Goal: Task Accomplishment & Management: Complete application form

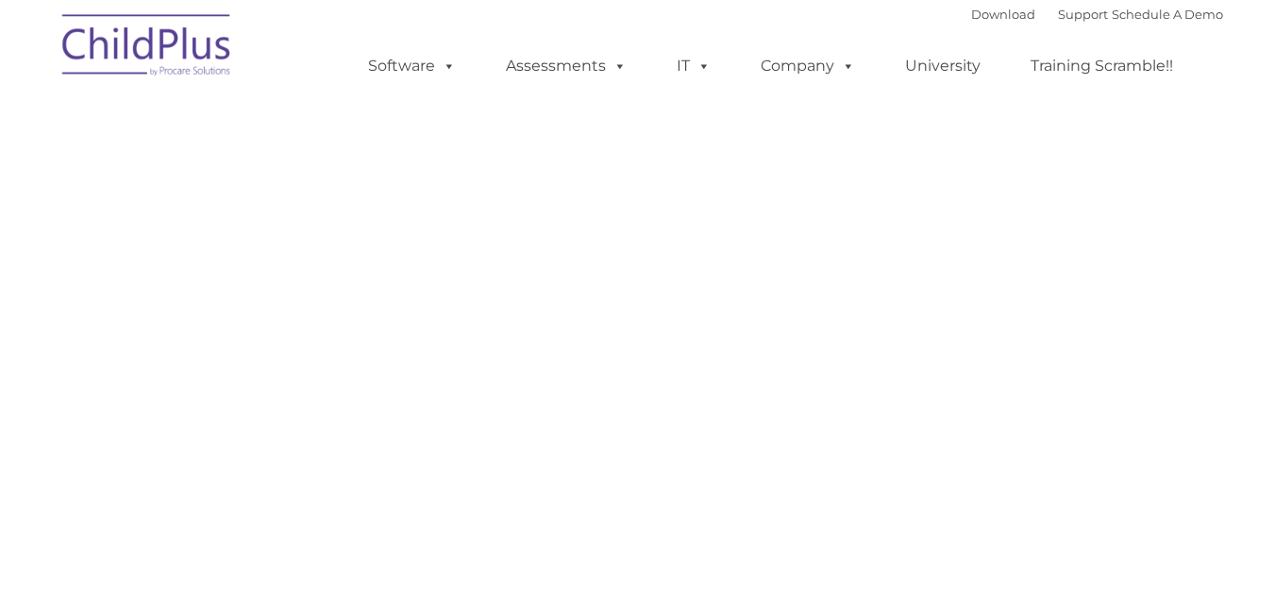
select select "MEDIUM"
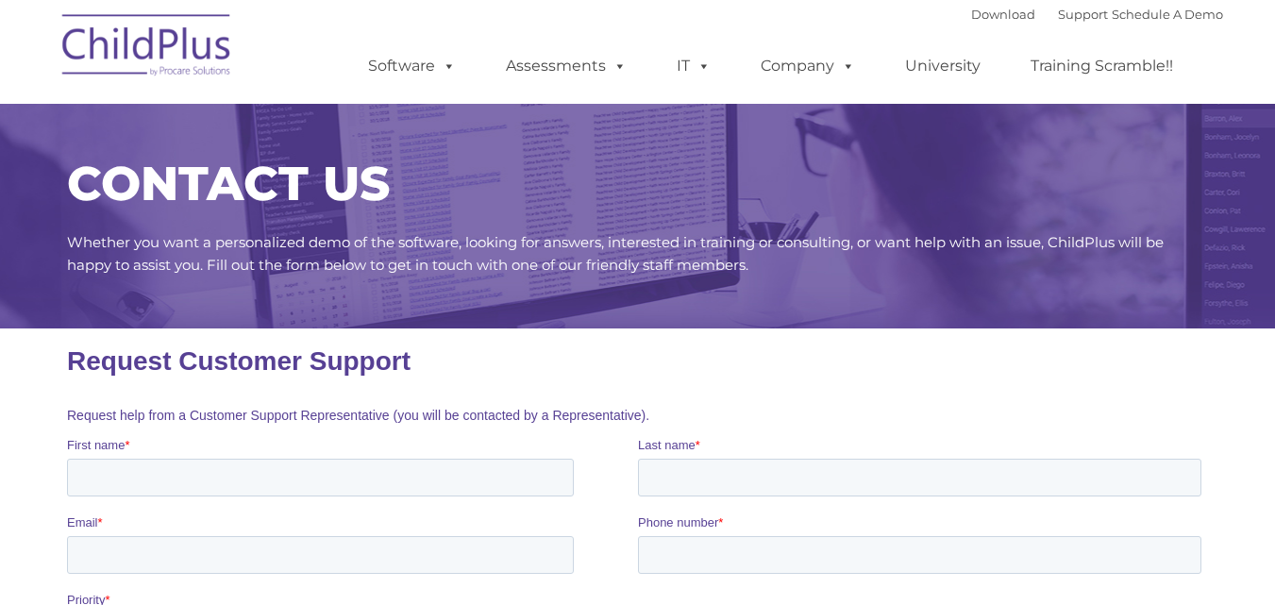
scroll to position [283, 0]
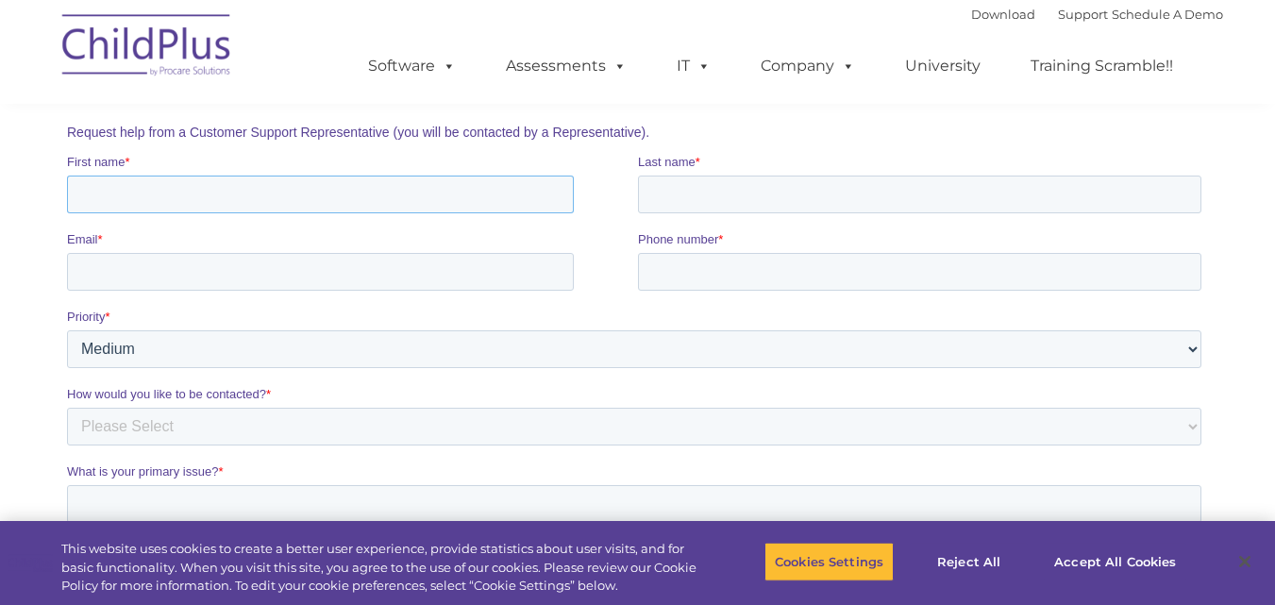
click at [309, 193] on input "First name *" at bounding box center [319, 195] width 507 height 38
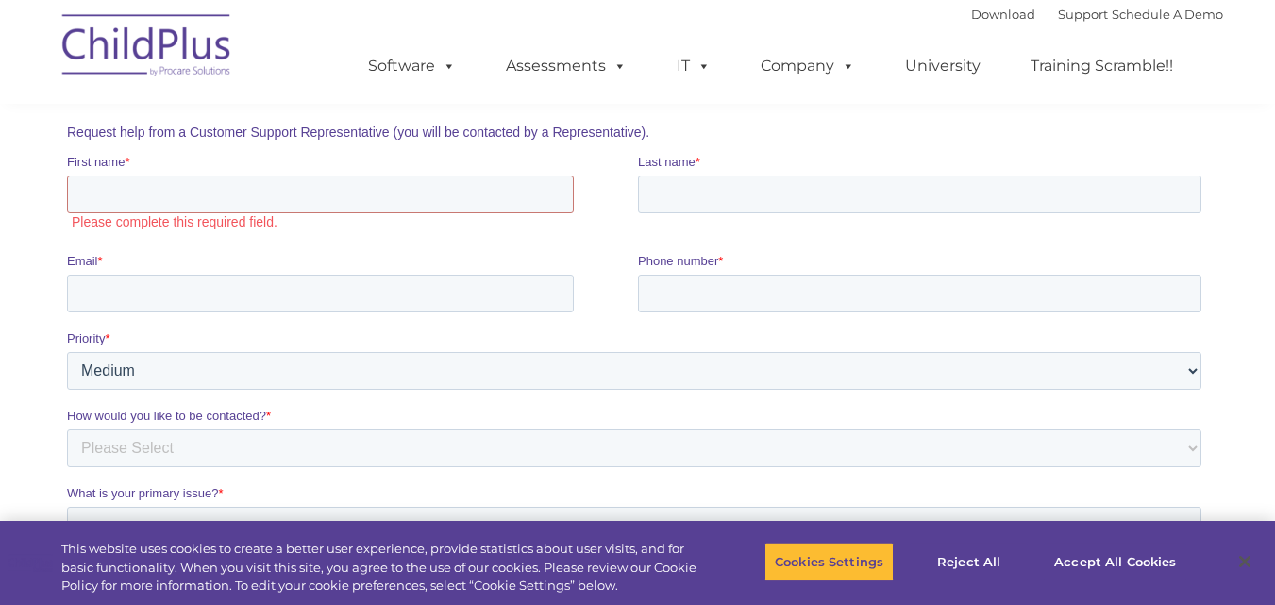
click at [259, 235] on div "First name * Please complete this required field." at bounding box center [351, 194] width 571 height 82
click at [1104, 552] on button "Accept All Cookies" at bounding box center [1115, 562] width 142 height 40
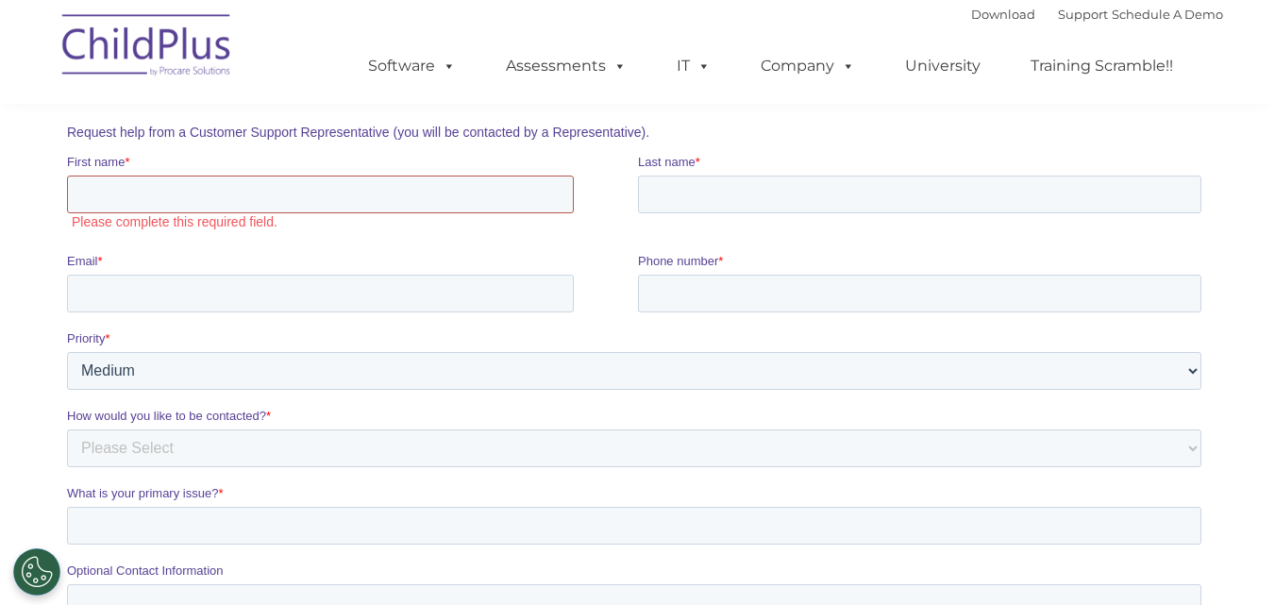
click at [341, 186] on input "First name *" at bounding box center [319, 195] width 507 height 38
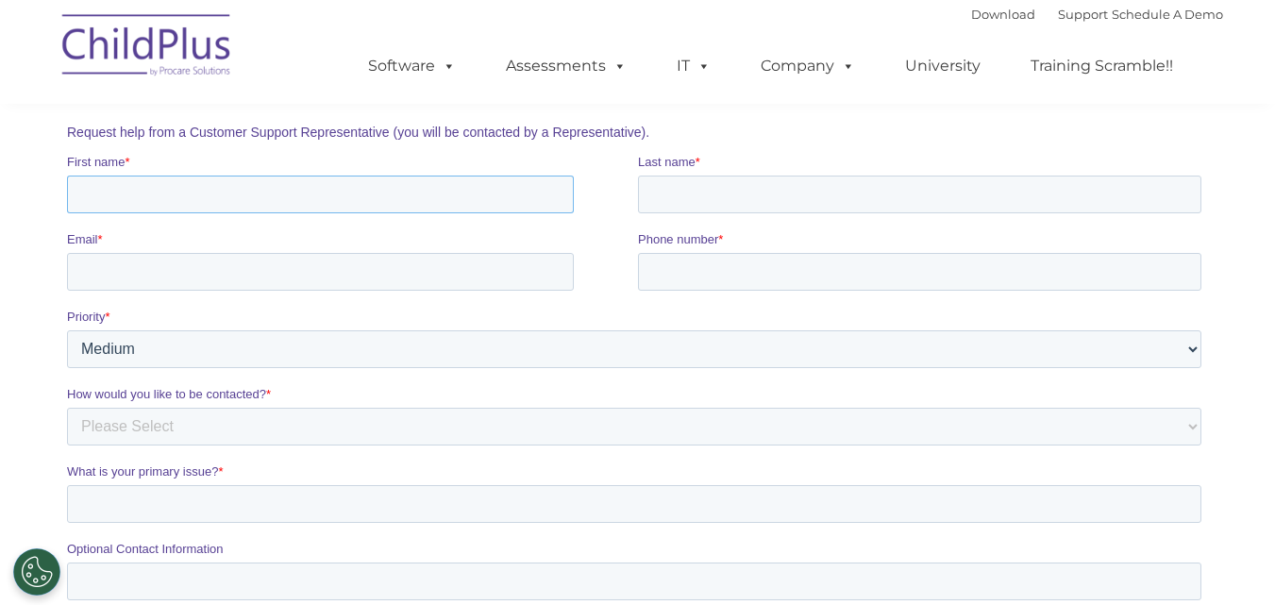
type input "Victoria"
type input "[PERSON_NAME]"
type input "[EMAIL_ADDRESS][PERSON_NAME][DOMAIN_NAME]"
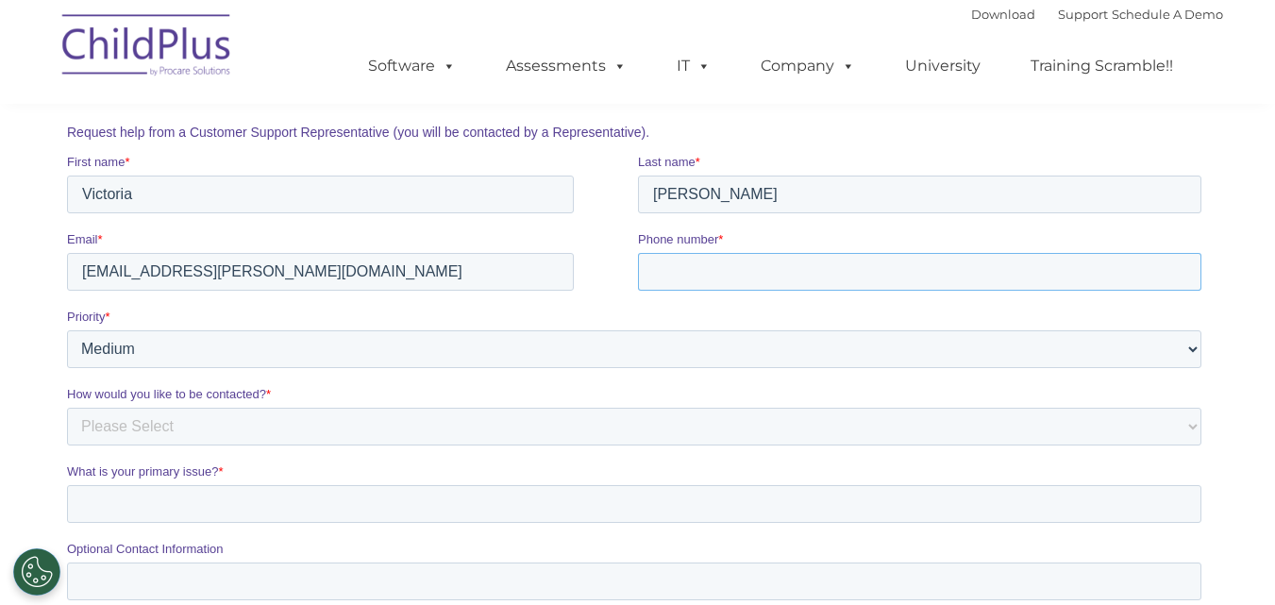
type input "8144346880"
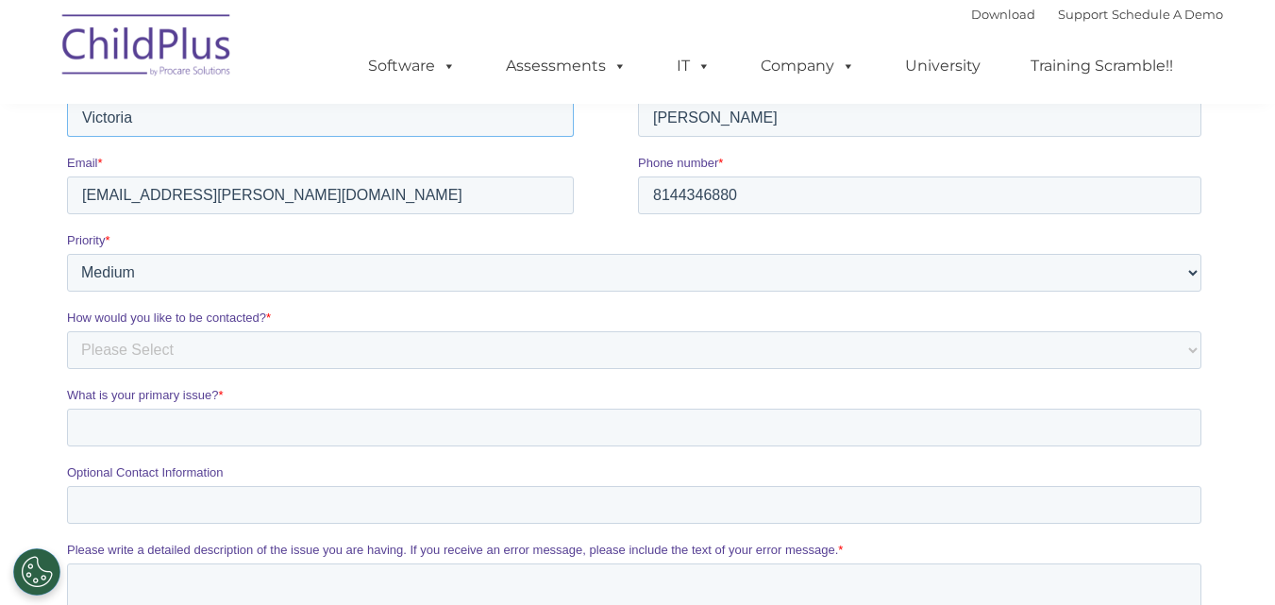
scroll to position [472, 0]
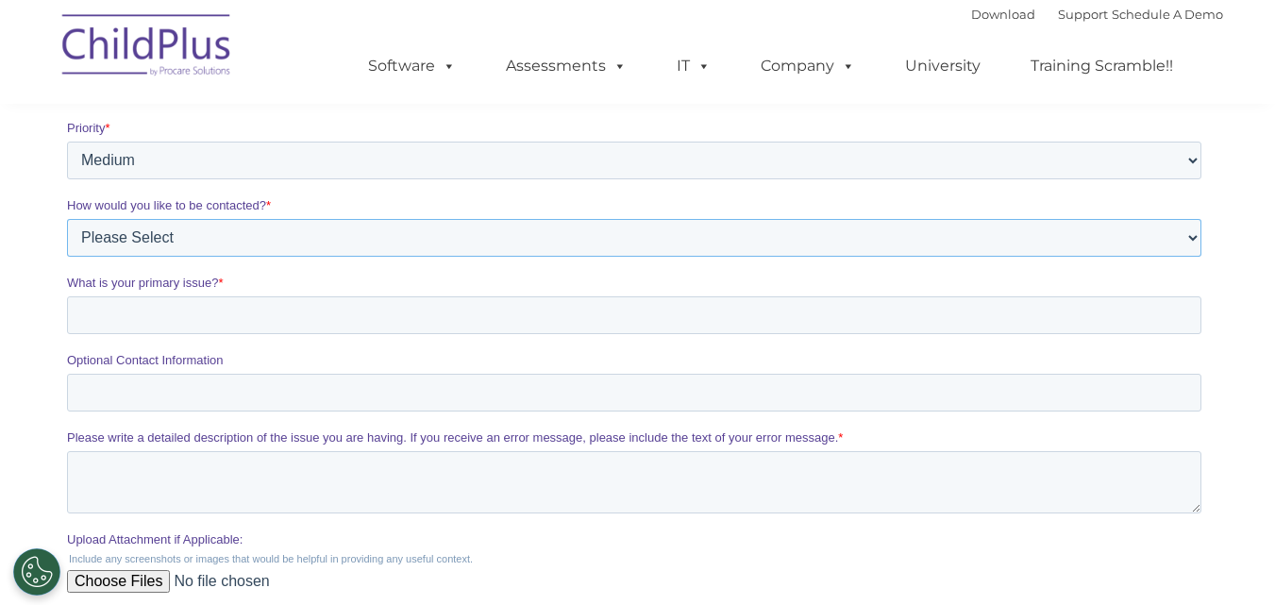
click at [192, 243] on select "Please Select Phone Email" at bounding box center [633, 238] width 1134 height 38
select select "Email"
click at [66, 257] on select "Please Select Phone Email" at bounding box center [633, 238] width 1134 height 38
click at [222, 309] on input "What is your primary issue? *" at bounding box center [633, 315] width 1134 height 38
type input "Ematrix"
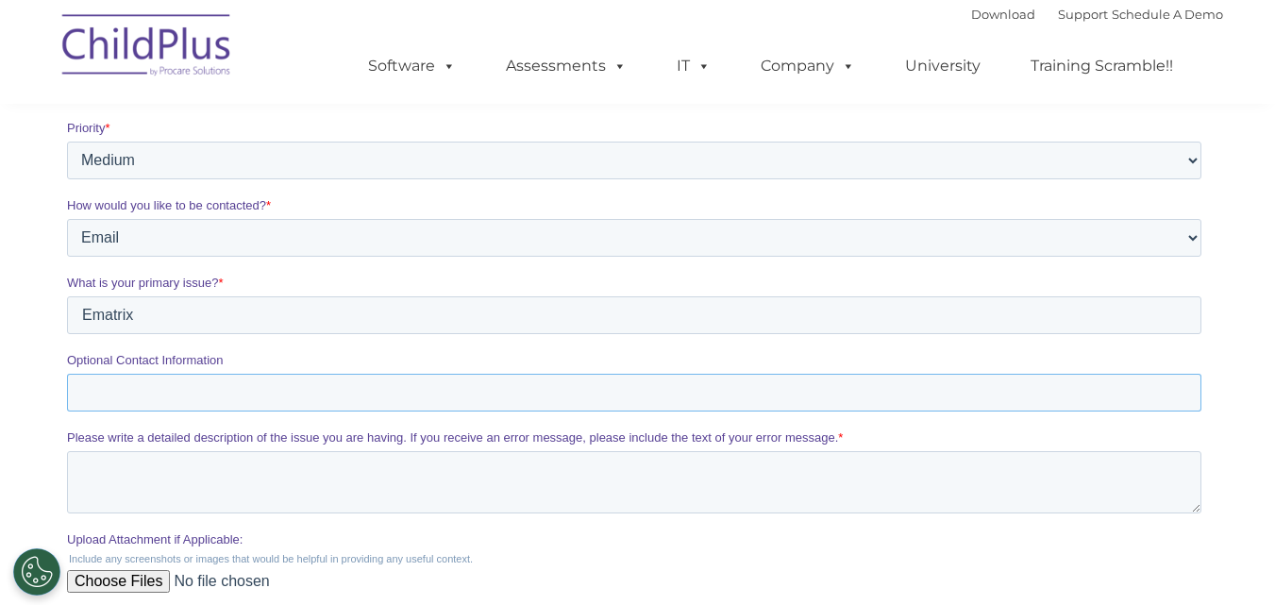
click at [229, 393] on input "Optional Contact Information" at bounding box center [633, 393] width 1134 height 38
type input "8144346880"
click at [301, 480] on textarea "Please write a detailed description of the issue you are having. If you receive…" at bounding box center [633, 482] width 1134 height 62
paste textarea "Hi, We help childcare software providers connect with verified decision-makers …"
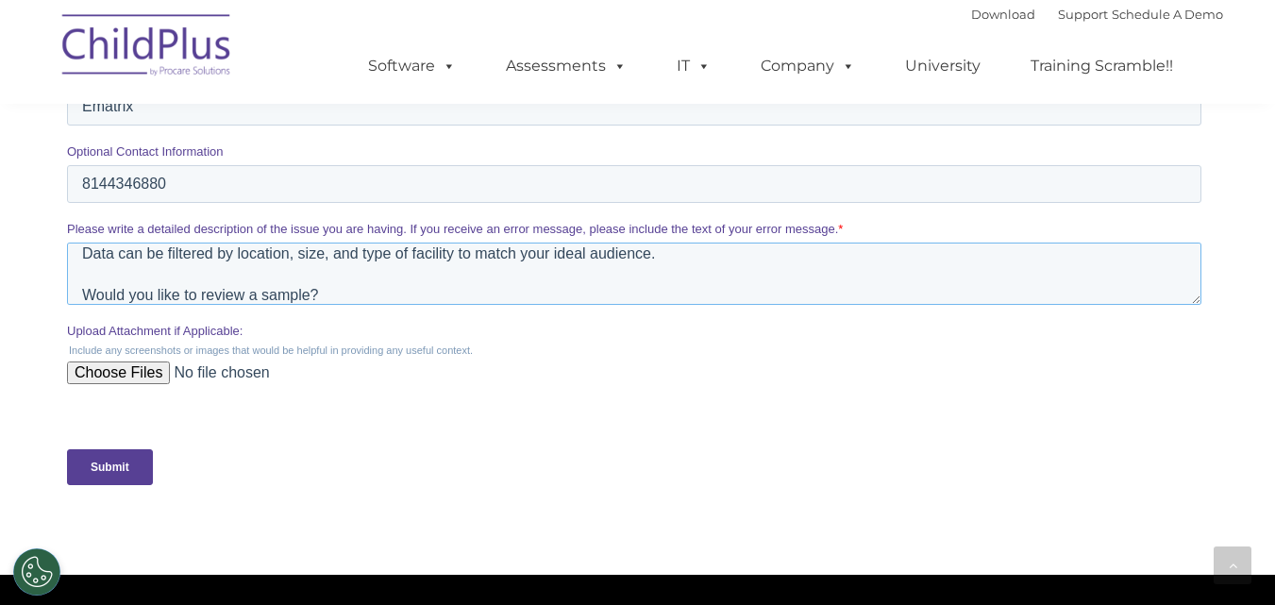
scroll to position [685, 0]
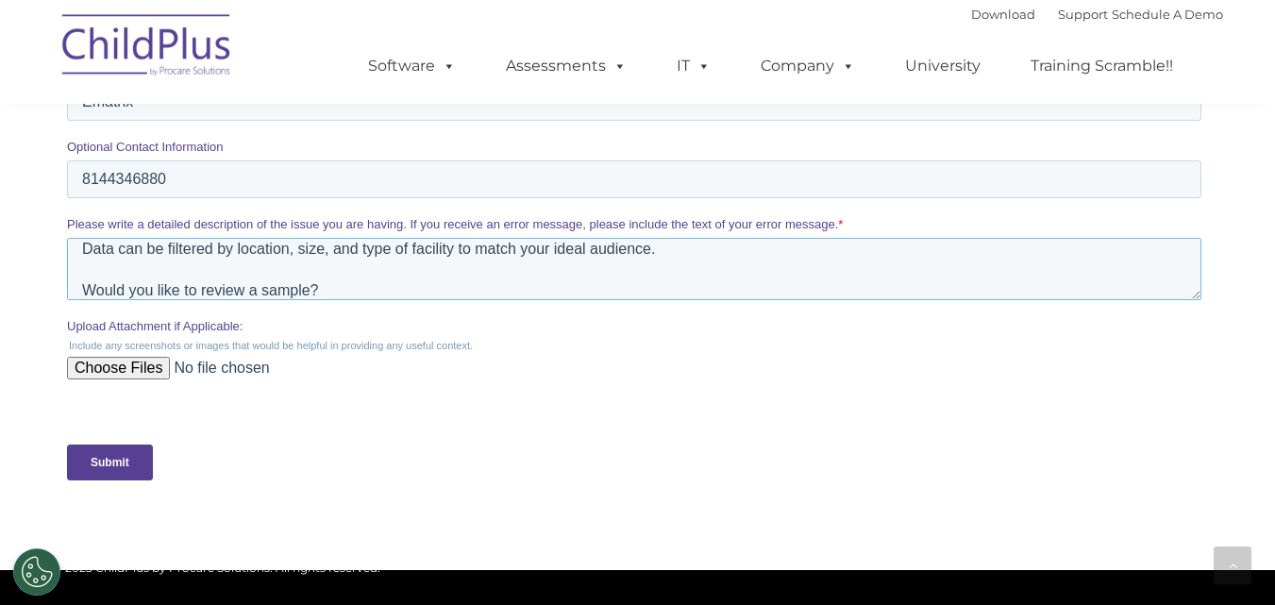
type textarea "Hi, We help childcare software providers connect with verified decision-makers …"
click at [117, 469] on input "Submit" at bounding box center [109, 462] width 86 height 36
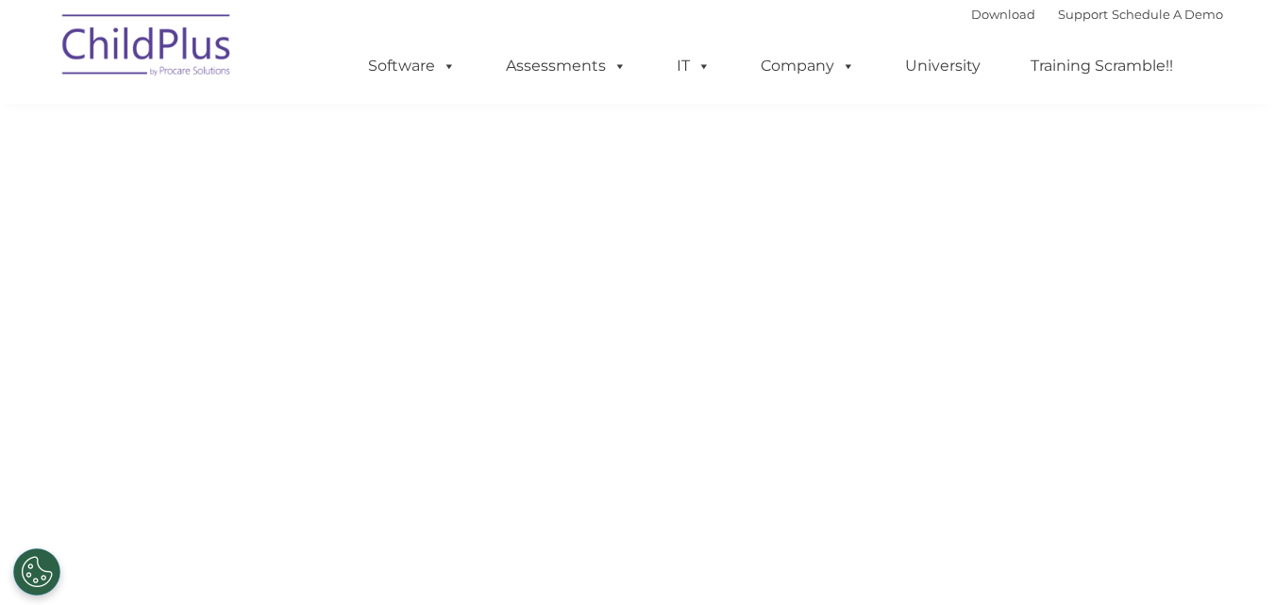
scroll to position [25, 0]
